Goal: Transaction & Acquisition: Purchase product/service

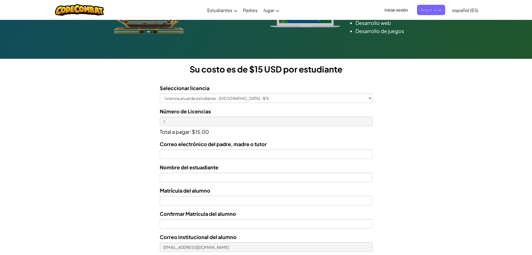
scroll to position [168, 0]
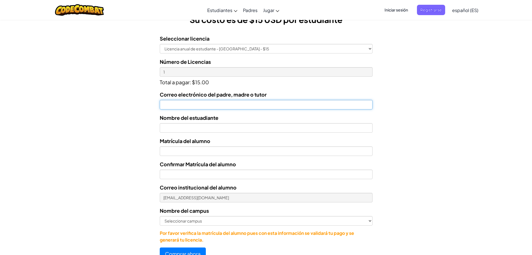
click at [214, 107] on input "Correo electrónico del padre, madre o tutor" at bounding box center [266, 104] width 213 height 9
type input "emmanuelruizbarajas@gmail.com"
click at [216, 128] on input "text" at bounding box center [266, 127] width 213 height 9
type input "Isabella Alessandra Ruiz Barajas"
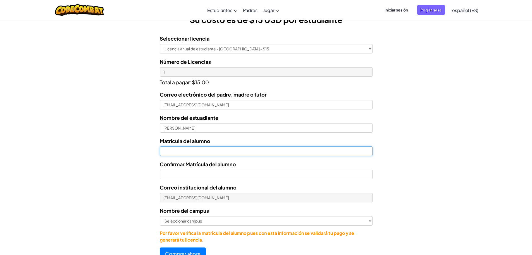
click at [216, 152] on input "Nombre del estuadiante" at bounding box center [266, 150] width 213 height 9
type input "al07169936"
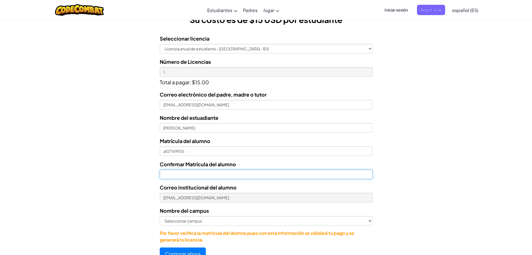
click at [198, 174] on input "Confirmar Matrícula del alumno" at bounding box center [266, 173] width 213 height 9
type input "al07169963"
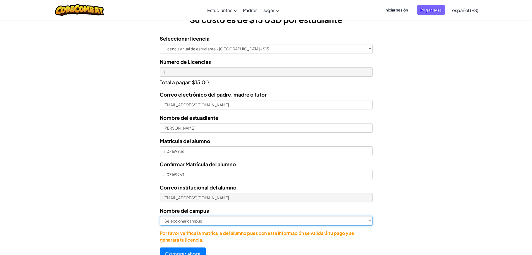
click at [191, 220] on select "Seleccionar campus Cancún Central Chihuahua Ciudad Juárez Ciudad Obregón Cuauti…" at bounding box center [266, 220] width 213 height 9
select select "Zapopan"
click at [160, 216] on select "Seleccionar campus Cancún Central Chihuahua Ciudad Juárez Ciudad Obregón Cuauti…" at bounding box center [266, 220] width 213 height 9
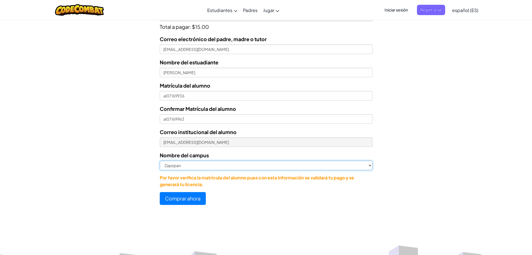
scroll to position [224, 0]
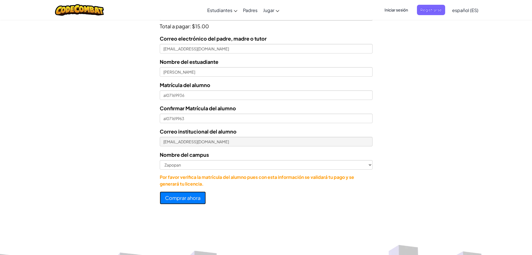
click at [191, 198] on button "Comprar ahora" at bounding box center [183, 197] width 46 height 13
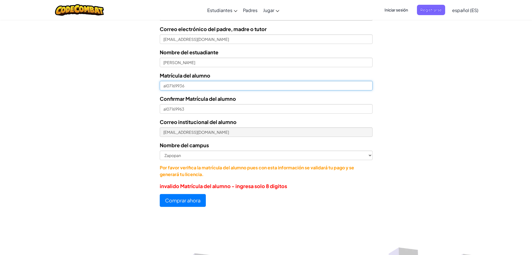
click at [166, 85] on input "al07169936" at bounding box center [266, 85] width 213 height 9
type input "07169936"
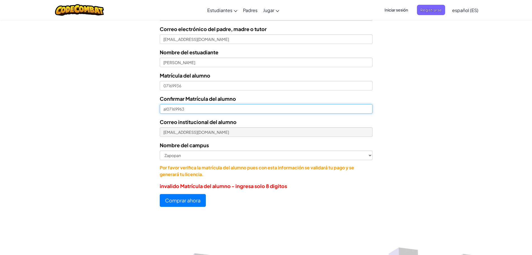
click at [166, 109] on input "al07169963" at bounding box center [266, 108] width 213 height 9
type input "07169963"
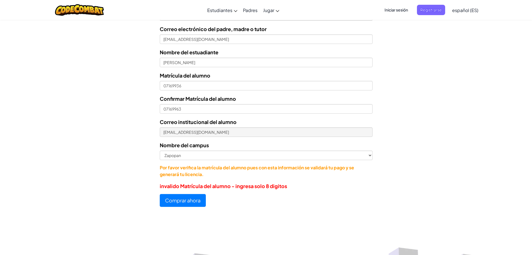
click at [248, 217] on div "Licencias de Estudiantes Tecmilenio se asoció con CodeCombat para ofrecer educa…" at bounding box center [266, 8] width 532 height 424
click at [189, 202] on button "Comprar ahora" at bounding box center [183, 200] width 46 height 13
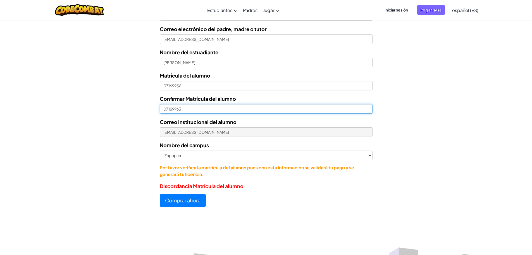
click at [163, 109] on input "07169963" at bounding box center [266, 108] width 213 height 9
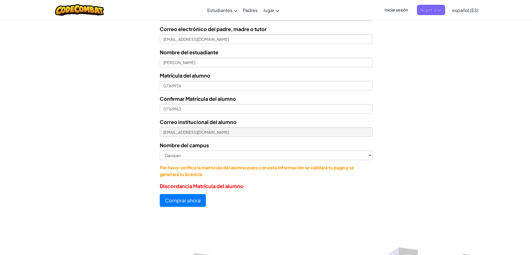
click at [252, 214] on div at bounding box center [266, 214] width 532 height 6
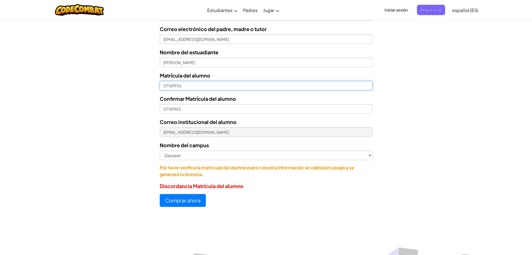
click at [163, 86] on input "07169936" at bounding box center [266, 85] width 213 height 9
type input "al07169936"
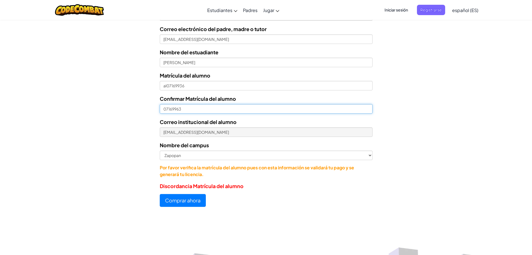
click at [163, 108] on input "07169963" at bounding box center [266, 108] width 213 height 9
type input "al07169963"
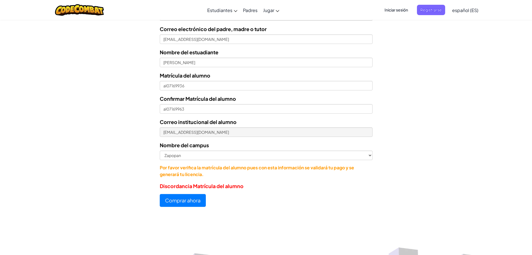
click at [280, 210] on div "Licencias de Estudiantes Tecmilenio se asoció con CodeCombat para ofrecer educa…" at bounding box center [266, 8] width 532 height 416
click at [184, 201] on button "Comprar ahora" at bounding box center [183, 200] width 46 height 13
click at [103, 129] on form "Seleccionar licencia Licencia anual de estudiante - Universidad Tecmilenio - $1…" at bounding box center [186, 90] width 373 height 232
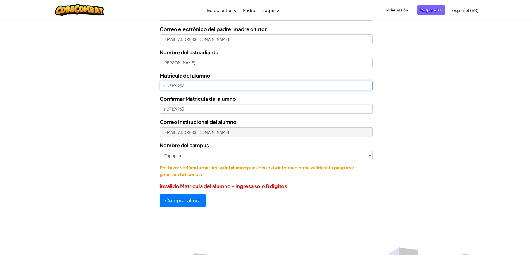
drag, startPoint x: 191, startPoint y: 89, endPoint x: 158, endPoint y: 85, distance: 34.0
click at [158, 85] on form "Seleccionar licencia Licencia anual de estudiante - Universidad Tecmilenio - $1…" at bounding box center [186, 90] width 373 height 232
paste input "@tecmilenio.mx"
drag, startPoint x: 222, startPoint y: 87, endPoint x: 185, endPoint y: 88, distance: 37.2
click at [185, 88] on input "al07169936@tecmilenio.mx" at bounding box center [266, 85] width 213 height 9
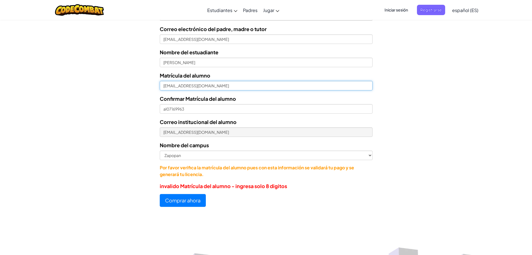
type input "al07169936"
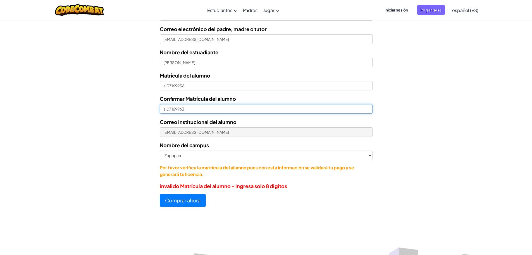
click at [166, 110] on input "al07169963" at bounding box center [266, 108] width 213 height 9
type input "07169963"
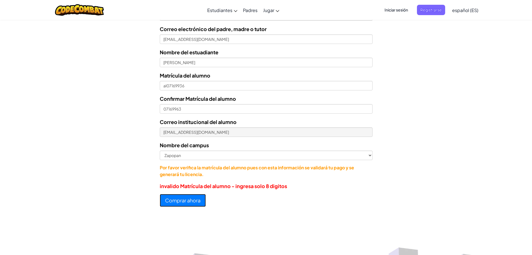
click at [177, 197] on button "Comprar ahora" at bounding box center [183, 200] width 46 height 13
click at [191, 201] on button "Comprar ahora" at bounding box center [183, 200] width 46 height 13
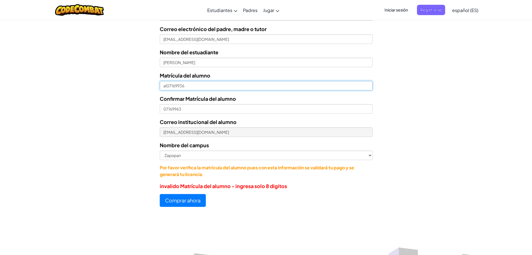
click at [166, 85] on input "al07169936" at bounding box center [266, 85] width 213 height 9
type input "07169936"
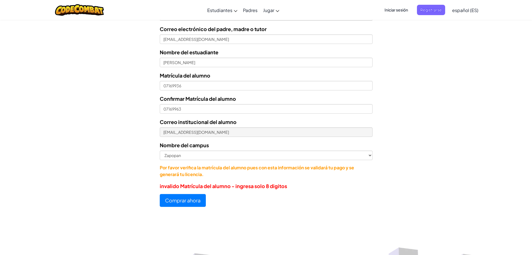
click at [189, 202] on button "Comprar ahora" at bounding box center [183, 200] width 46 height 13
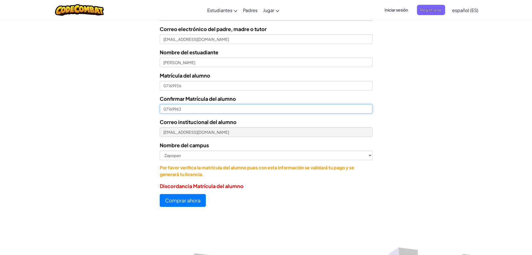
click at [181, 110] on input "07169963" at bounding box center [266, 108] width 213 height 9
type input "07169936"
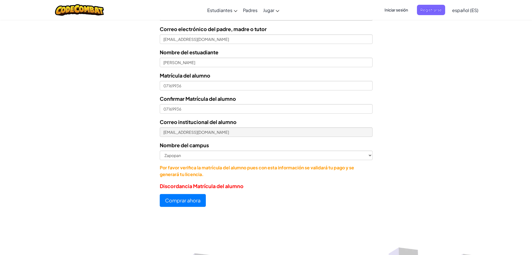
click at [226, 197] on div "Comprar ahora" at bounding box center [266, 200] width 213 height 13
click at [187, 204] on button "Comprar ahora" at bounding box center [183, 200] width 46 height 13
